Goal: Find specific page/section: Find specific page/section

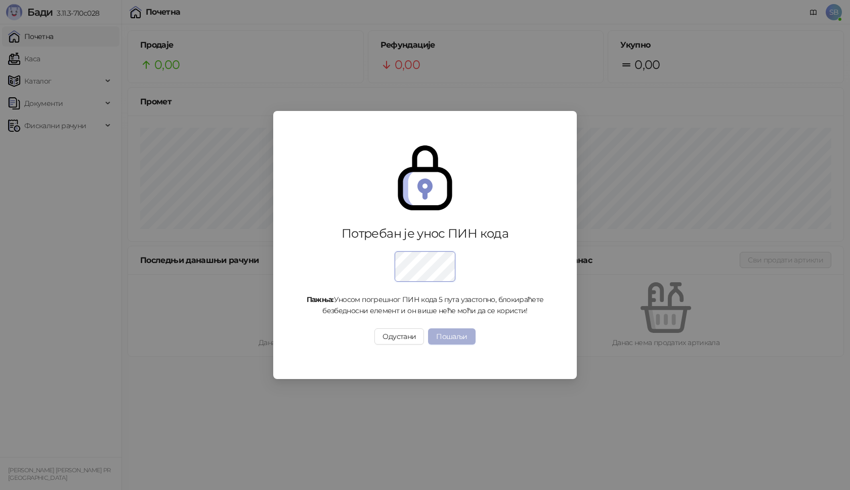
click at [446, 336] on button "Пошаљи" at bounding box center [451, 336] width 47 height 16
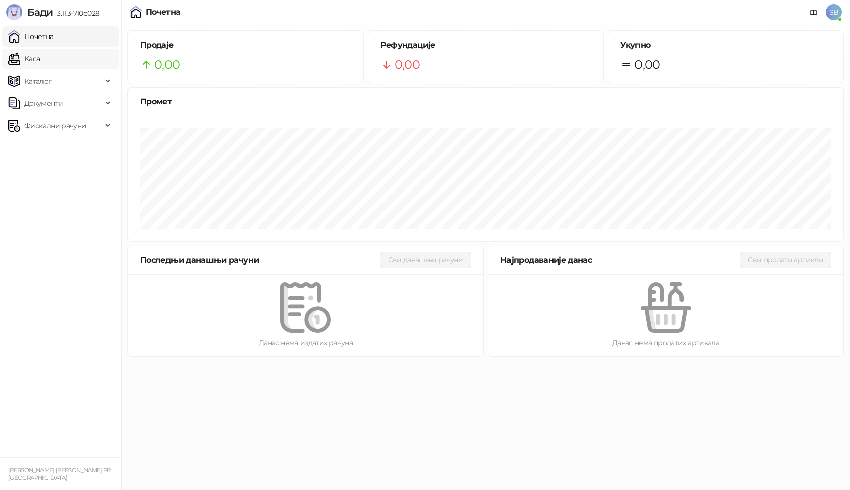
click at [37, 60] on link "Каса" at bounding box center [24, 59] width 32 height 20
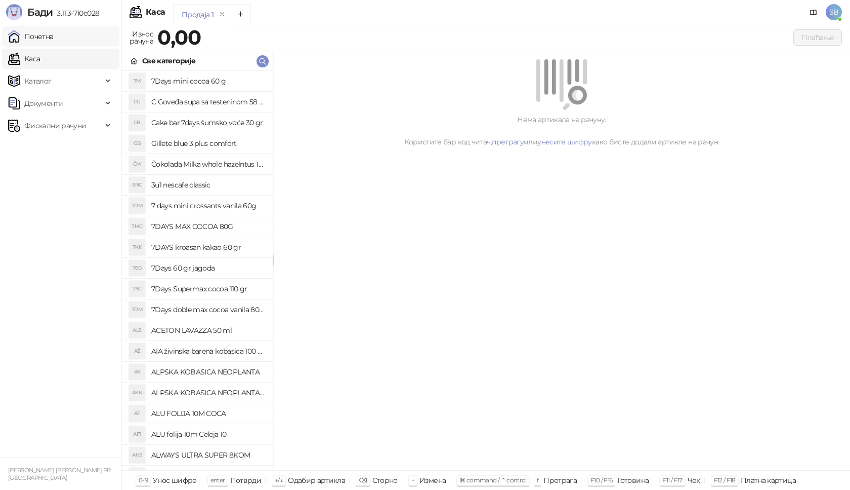
click at [37, 42] on link "Почетна" at bounding box center [31, 36] width 46 height 20
